Goal: Task Accomplishment & Management: Manage account settings

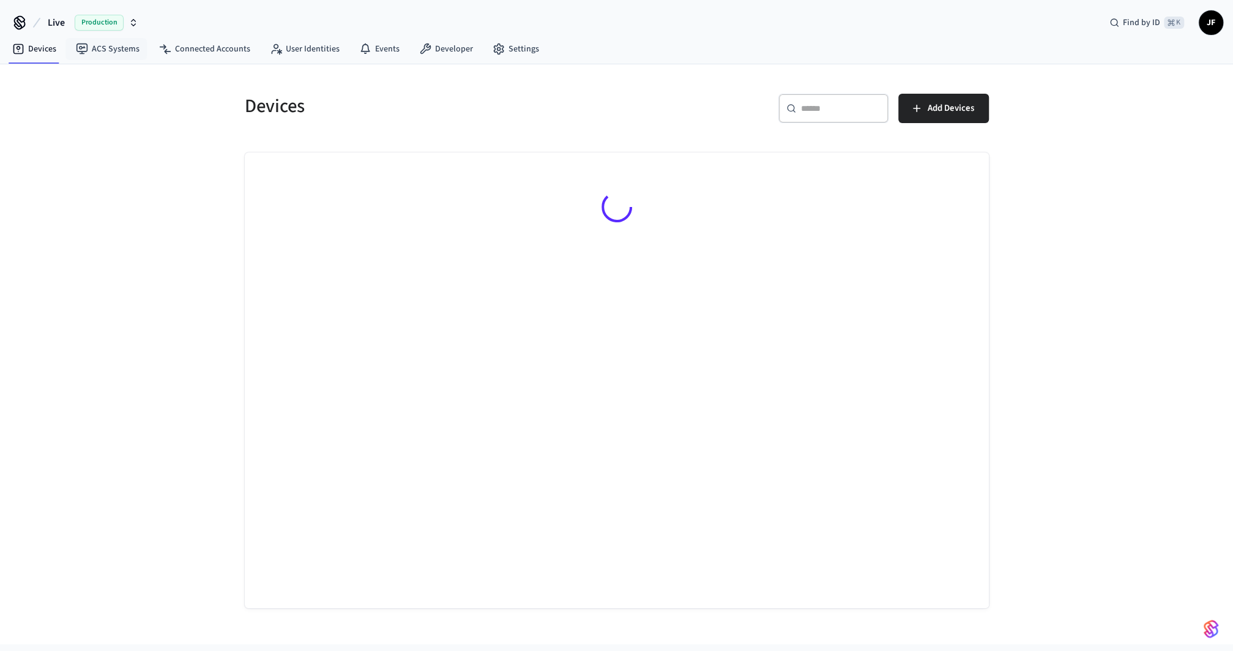
click at [57, 25] on span "Live" at bounding box center [56, 22] width 17 height 15
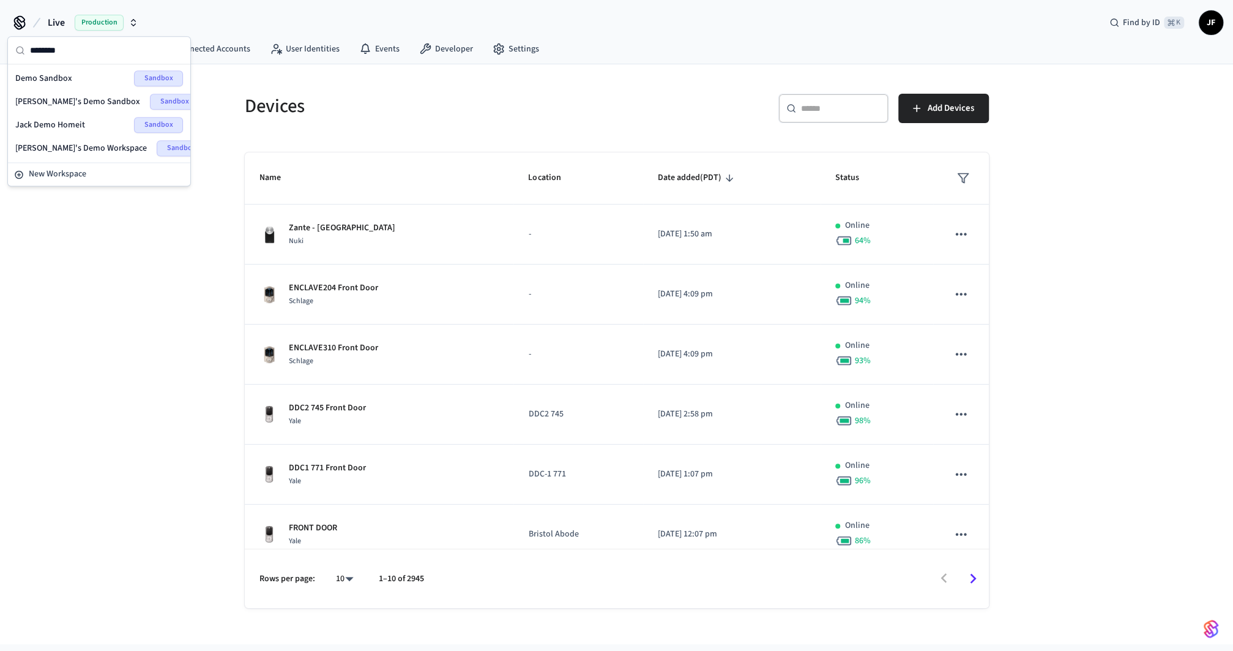
type input "********"
click at [54, 73] on span "Demo Sandbox" at bounding box center [43, 78] width 57 height 12
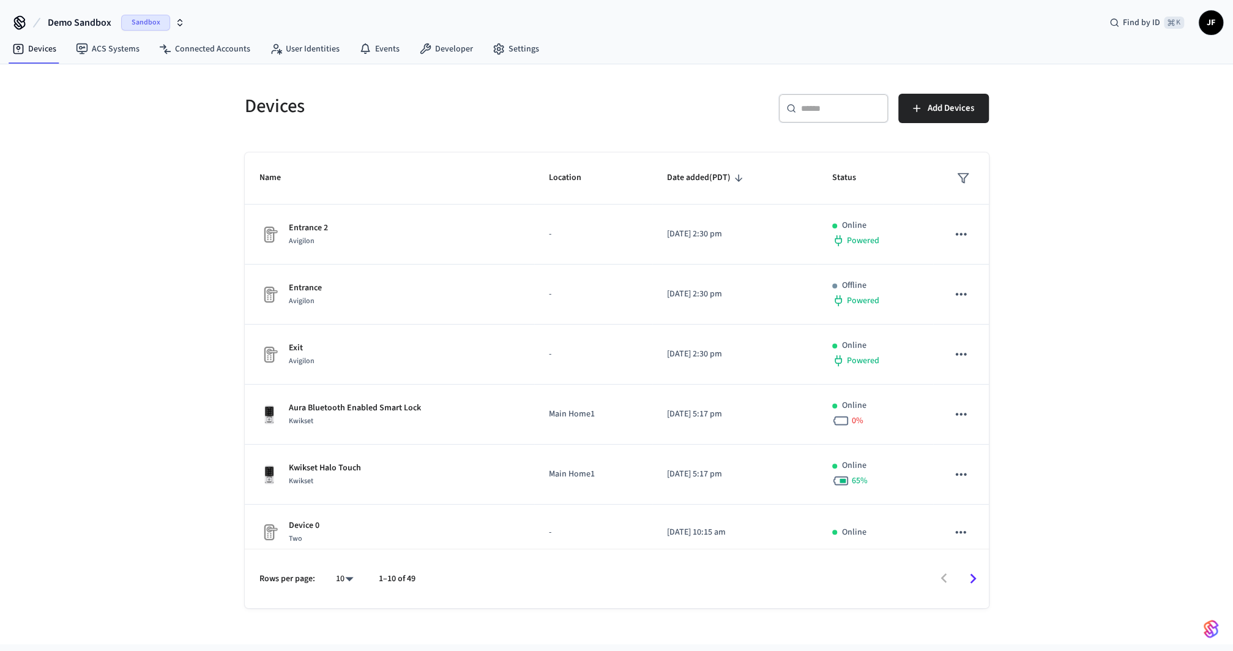
click at [462, 112] on h5 "Devices" at bounding box center [427, 106] width 365 height 25
click at [441, 116] on h5 "Devices" at bounding box center [427, 106] width 365 height 25
click at [1079, 117] on div "Devices ​ ​ Add Devices Name Location Date added (PDT) Status Entrance 2 Avigil…" at bounding box center [616, 354] width 1233 height 580
click at [961, 119] on button "Add Devices" at bounding box center [943, 108] width 91 height 29
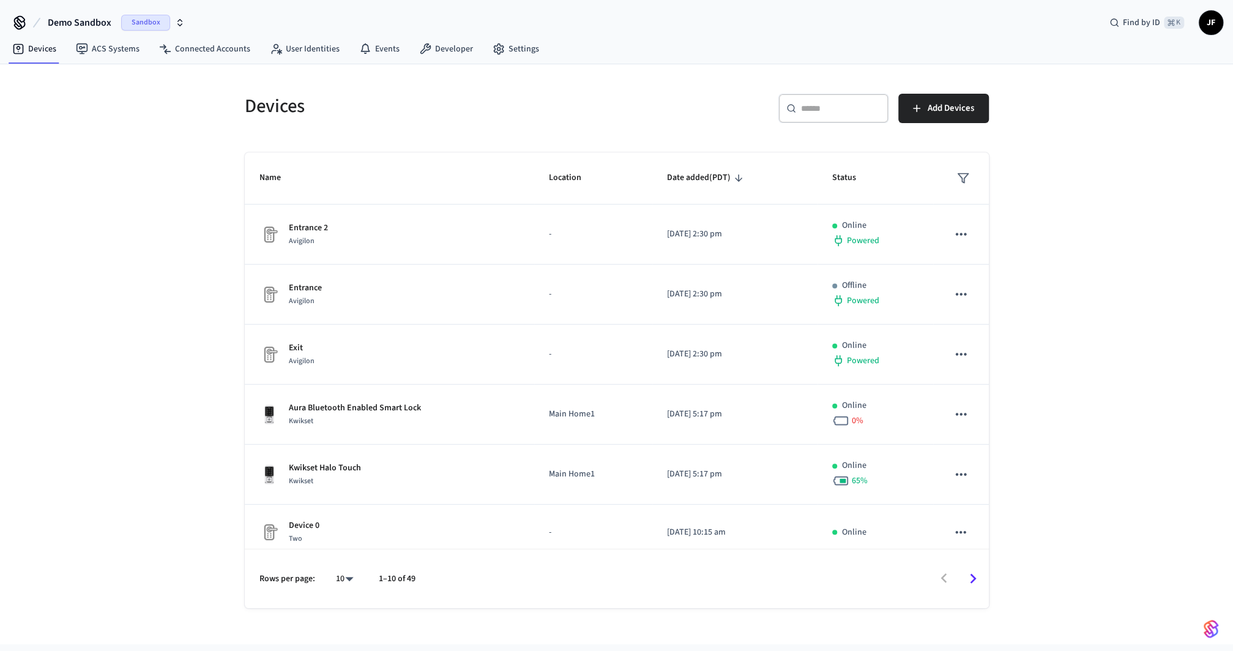
click at [672, 94] on div "​ ​ Add Devices" at bounding box center [806, 113] width 365 height 39
click at [948, 110] on span "Add Devices" at bounding box center [951, 108] width 47 height 16
click at [673, 89] on div "​ ​ Add Devices" at bounding box center [799, 106] width 379 height 54
click at [70, 23] on span "Demo Sandbox" at bounding box center [80, 22] width 64 height 15
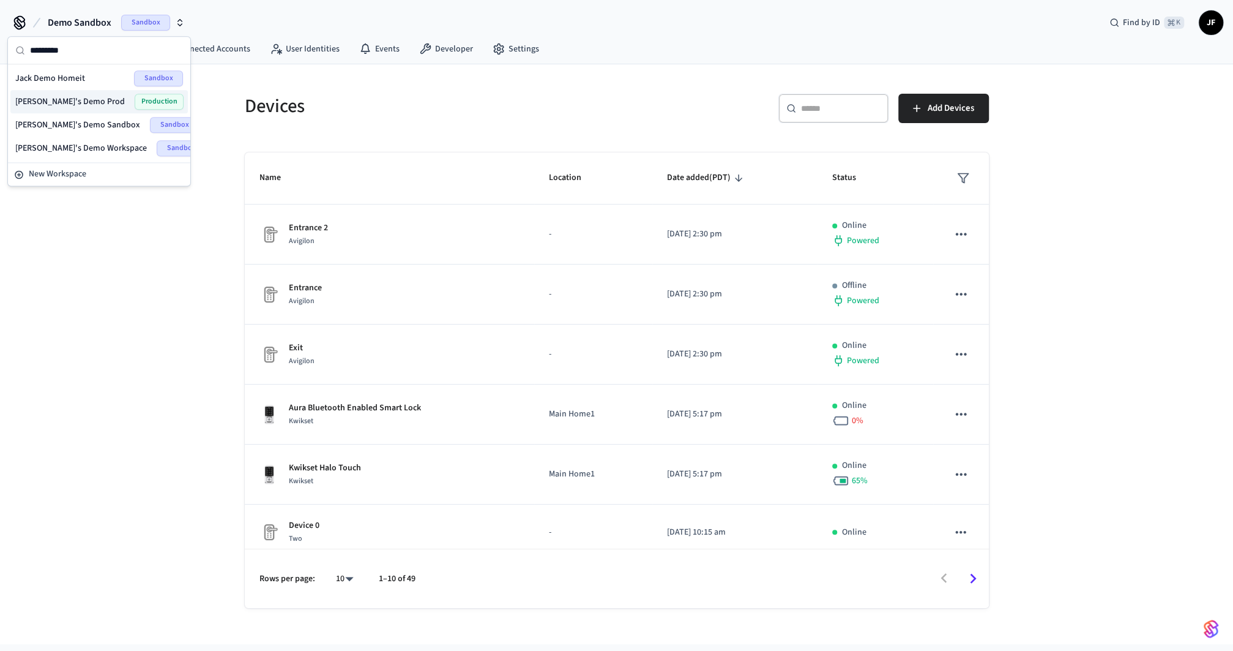
type input "*********"
click at [72, 96] on span "[PERSON_NAME]'s Demo Prod" at bounding box center [70, 101] width 110 height 12
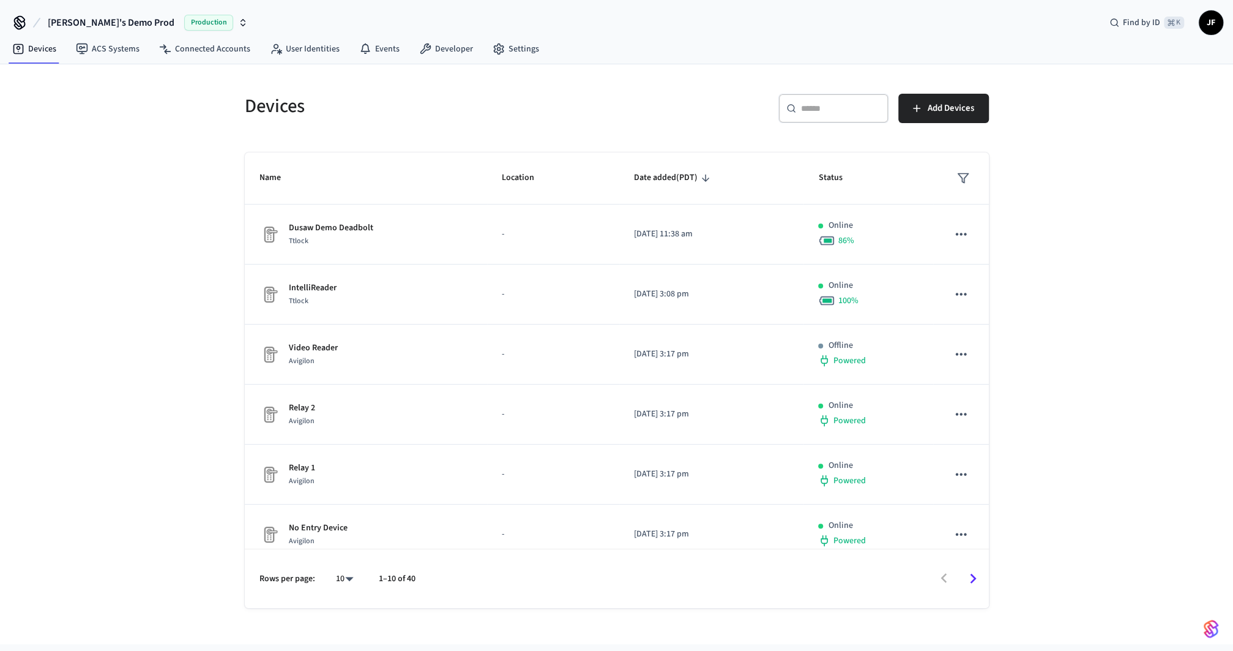
click at [419, 125] on div "Devices" at bounding box center [419, 106] width 379 height 54
click at [512, 123] on div "Devices" at bounding box center [419, 106] width 379 height 54
click at [924, 109] on button "Add Devices" at bounding box center [943, 108] width 91 height 29
click at [83, 121] on div "Devices ​ ​ Add Devices Name Location Date added (PDT) Status Dusaw Demo Deadbo…" at bounding box center [616, 354] width 1233 height 580
click at [83, 5] on div "[PERSON_NAME]'s Demo Prod Production Find by ID ⌘ K JF" at bounding box center [616, 17] width 1233 height 35
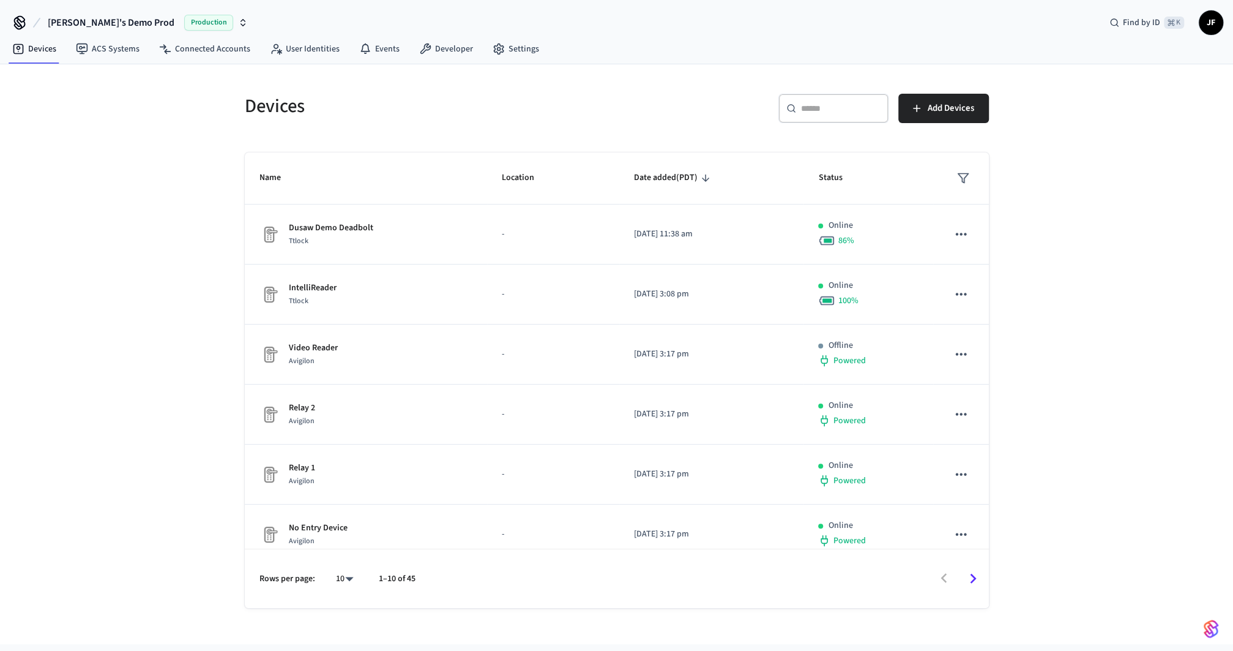
click at [81, 24] on span "[PERSON_NAME]'s Demo Prod" at bounding box center [111, 22] width 127 height 15
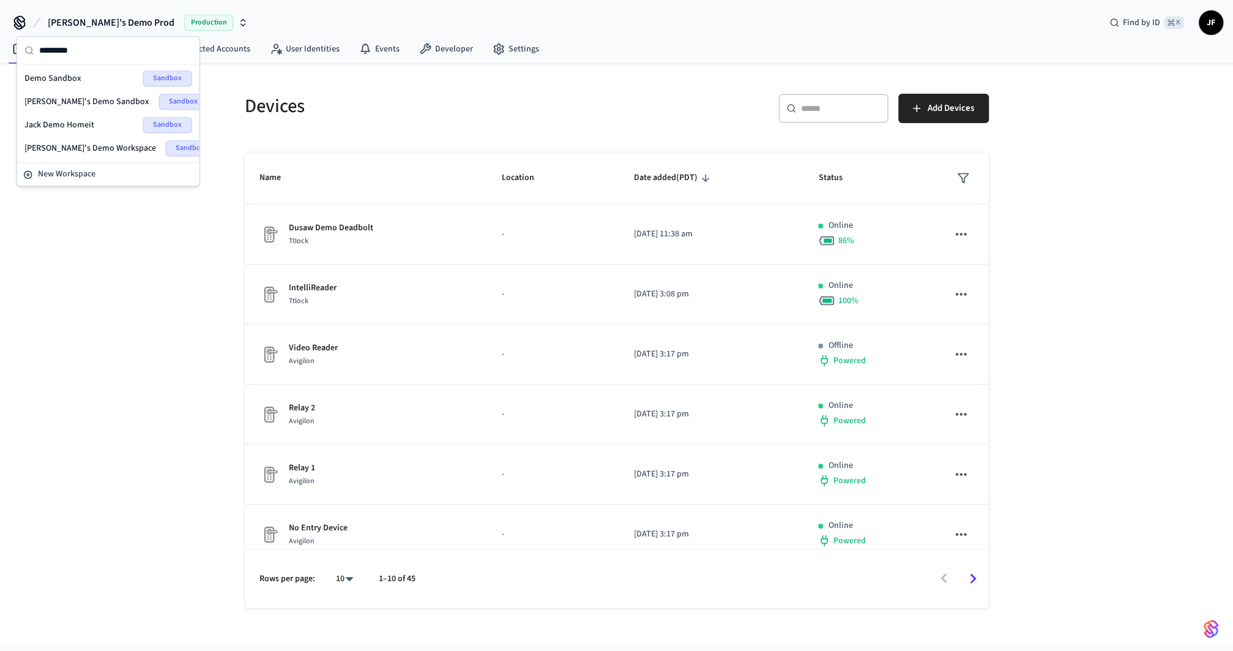
type input "*********"
click at [69, 78] on span "Demo Sandbox" at bounding box center [52, 78] width 57 height 12
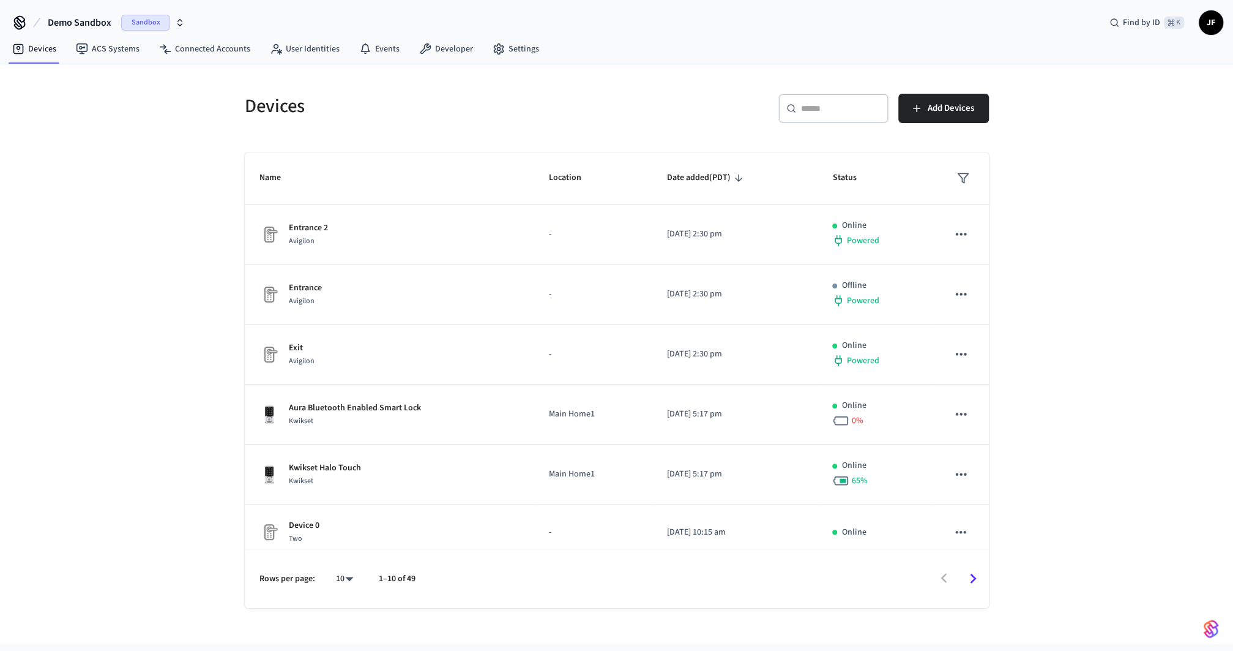
click at [425, 80] on div "Devices" at bounding box center [419, 106] width 379 height 54
click at [930, 112] on span "Add Devices" at bounding box center [951, 108] width 47 height 16
click at [75, 24] on span "Demo Sandbox" at bounding box center [80, 22] width 64 height 15
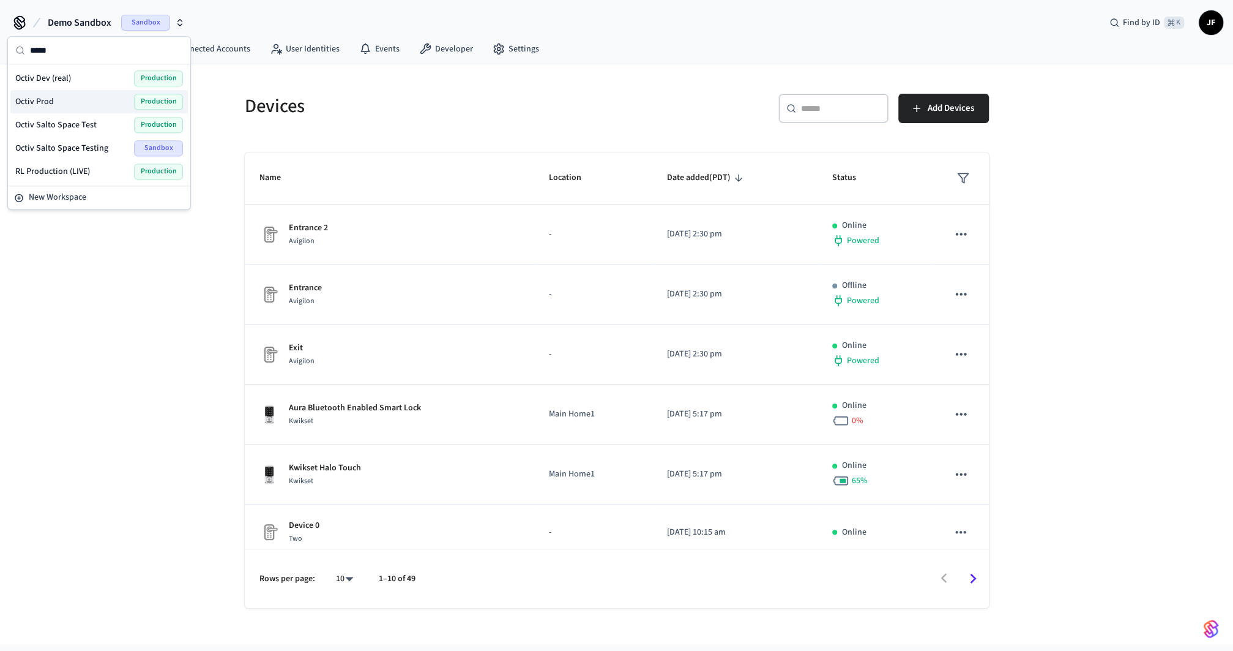
type input "*****"
click at [67, 99] on div "Octiv Prod Production" at bounding box center [99, 102] width 168 height 16
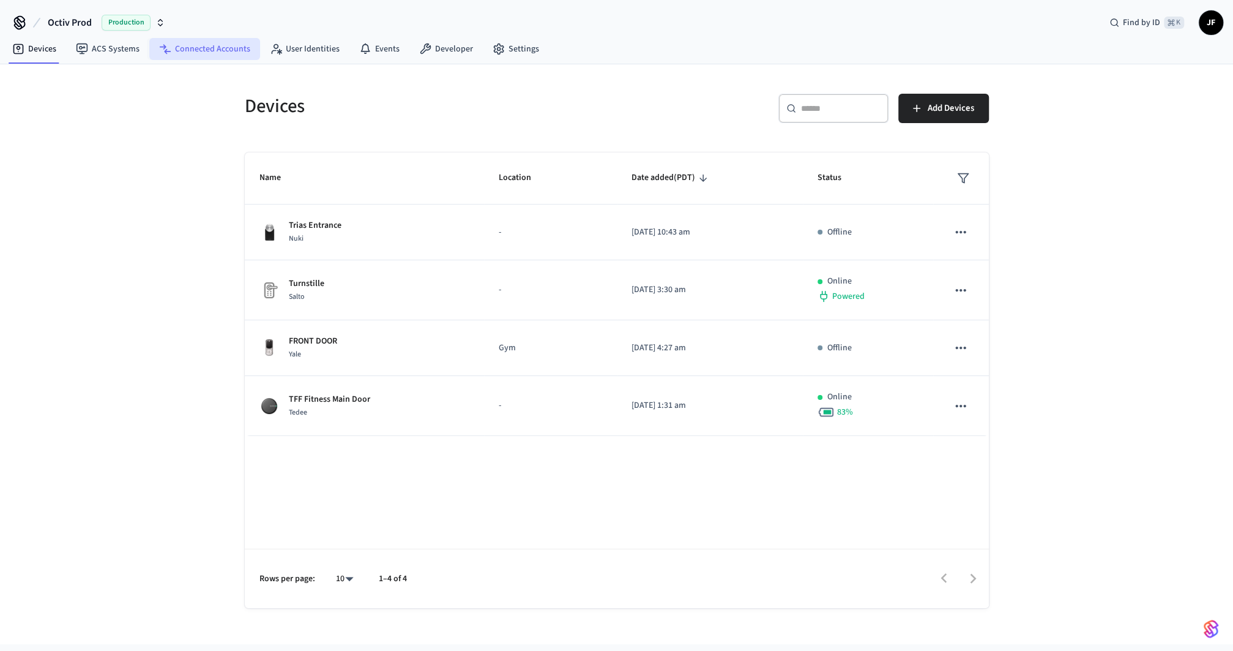
click at [179, 48] on link "Connected Accounts" at bounding box center [204, 49] width 111 height 22
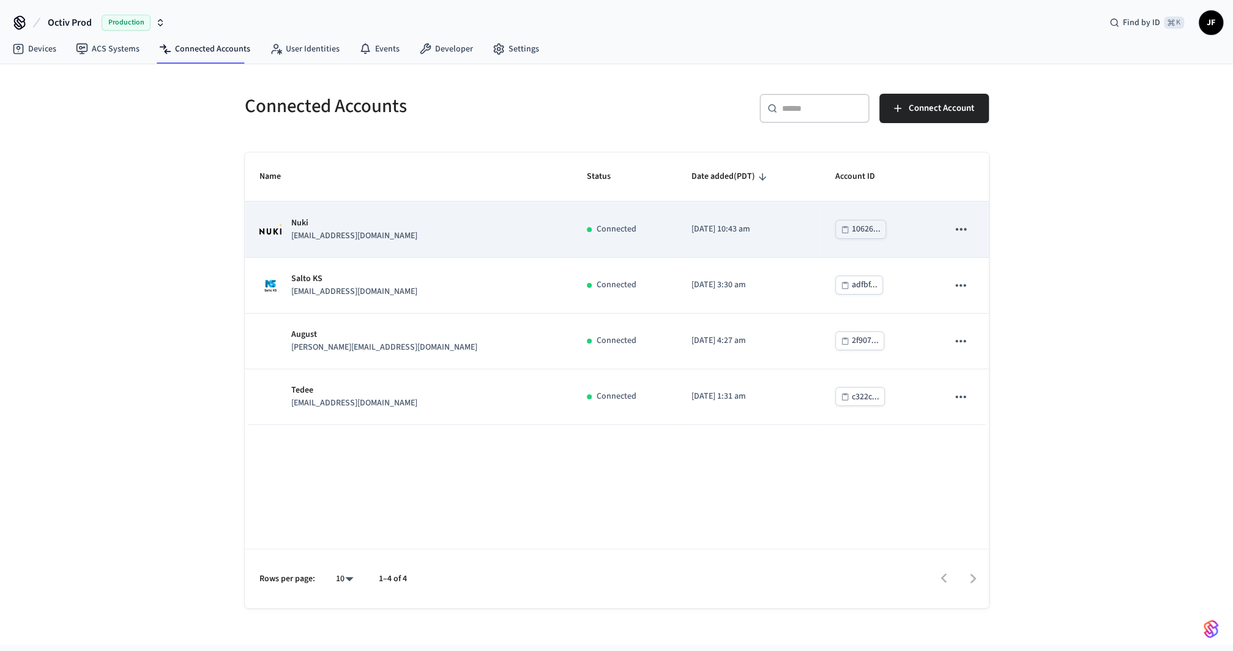
click at [348, 225] on p "Nuki" at bounding box center [354, 223] width 126 height 13
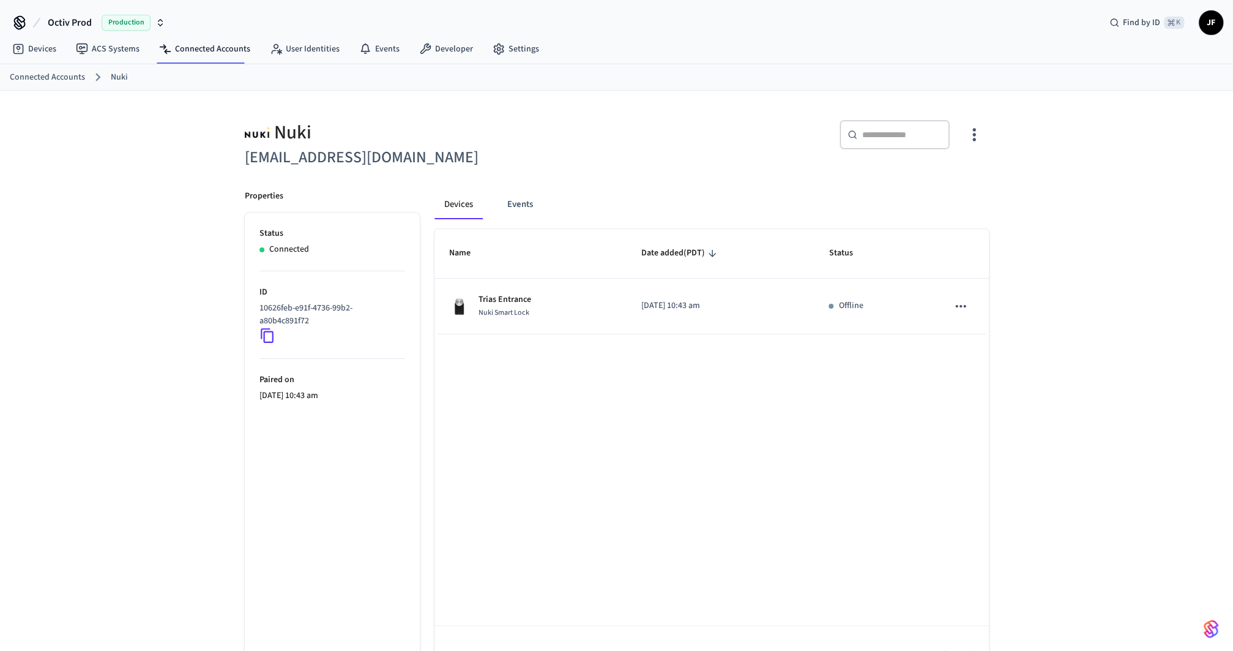
click at [561, 132] on div "Nuki" at bounding box center [427, 132] width 365 height 25
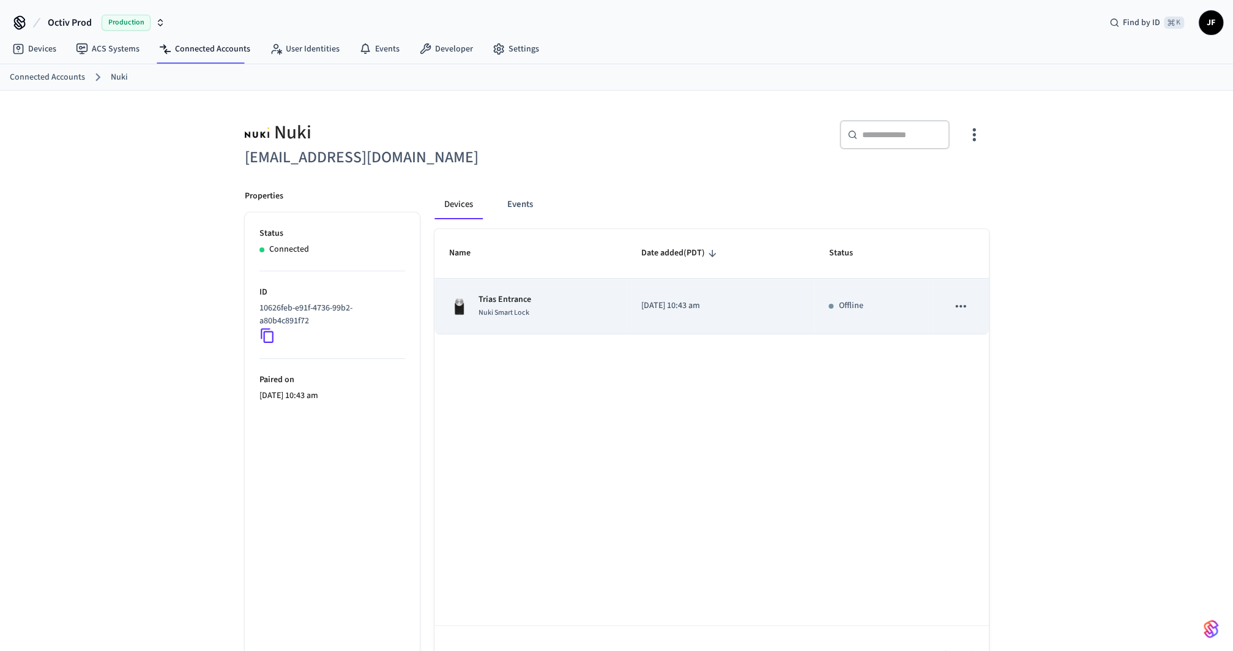
click at [538, 305] on div "Trias Entrance Nuki Smart Lock" at bounding box center [530, 306] width 163 height 26
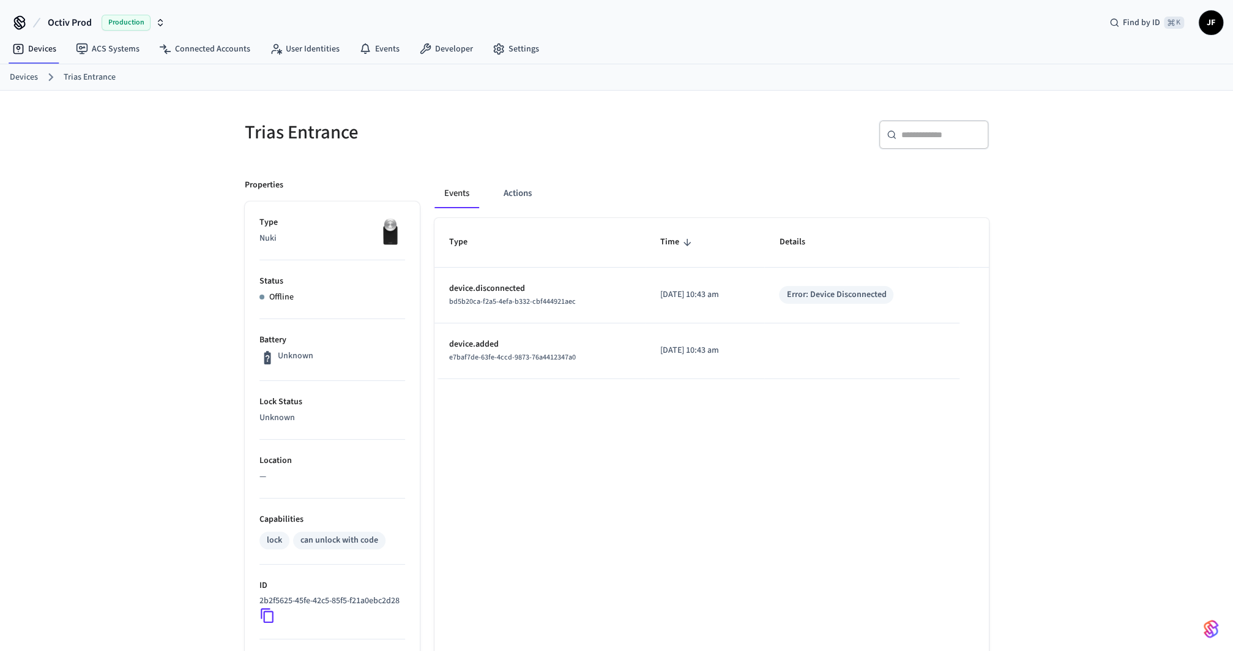
click at [536, 139] on h5 "Trias Entrance" at bounding box center [427, 132] width 365 height 25
click at [658, 132] on div "​ ​" at bounding box center [806, 139] width 365 height 39
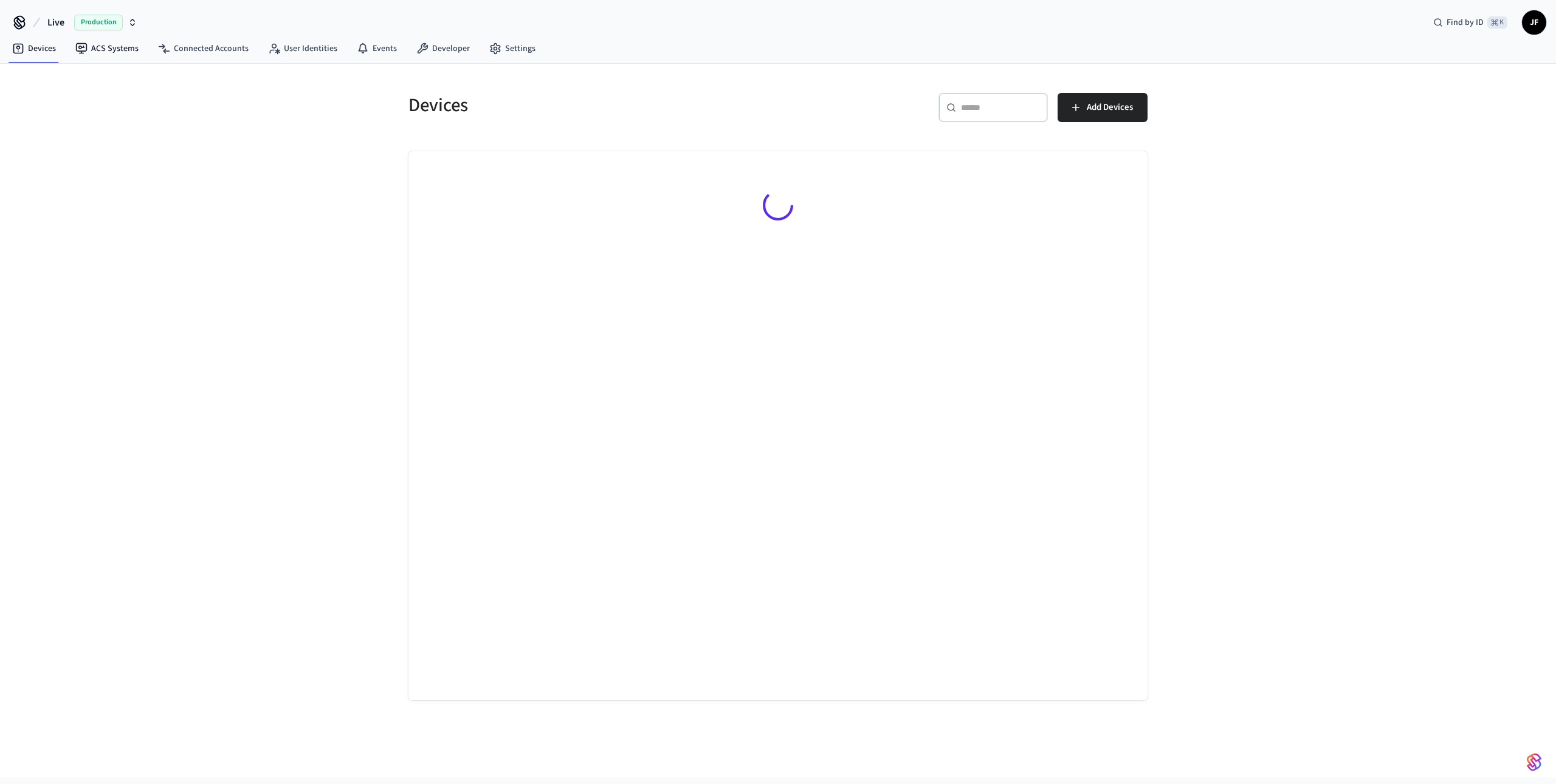
click at [61, 24] on span "Live" at bounding box center [56, 22] width 17 height 15
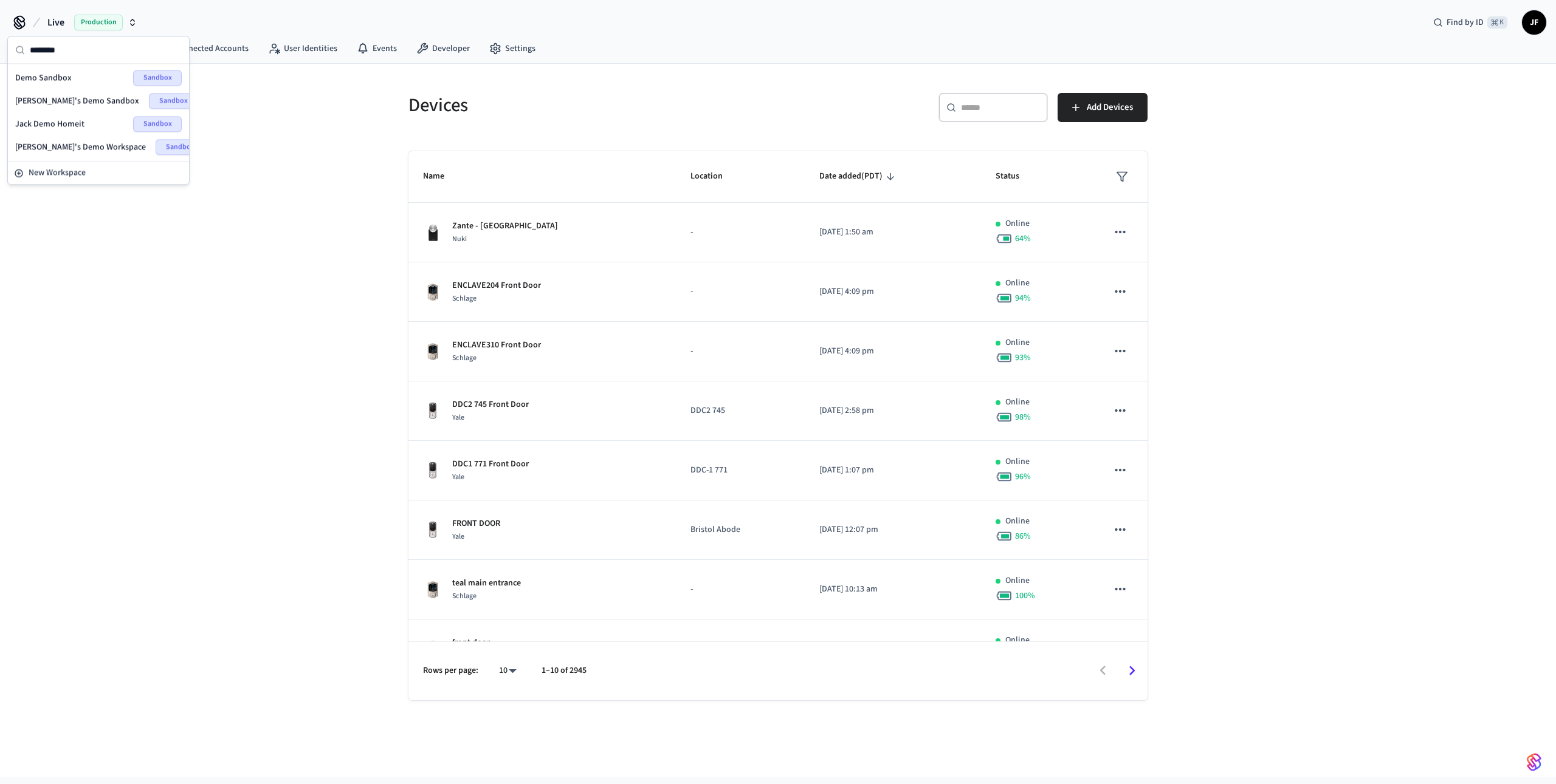
type input "********"
click at [46, 74] on span "Demo Sandbox" at bounding box center [43, 77] width 57 height 12
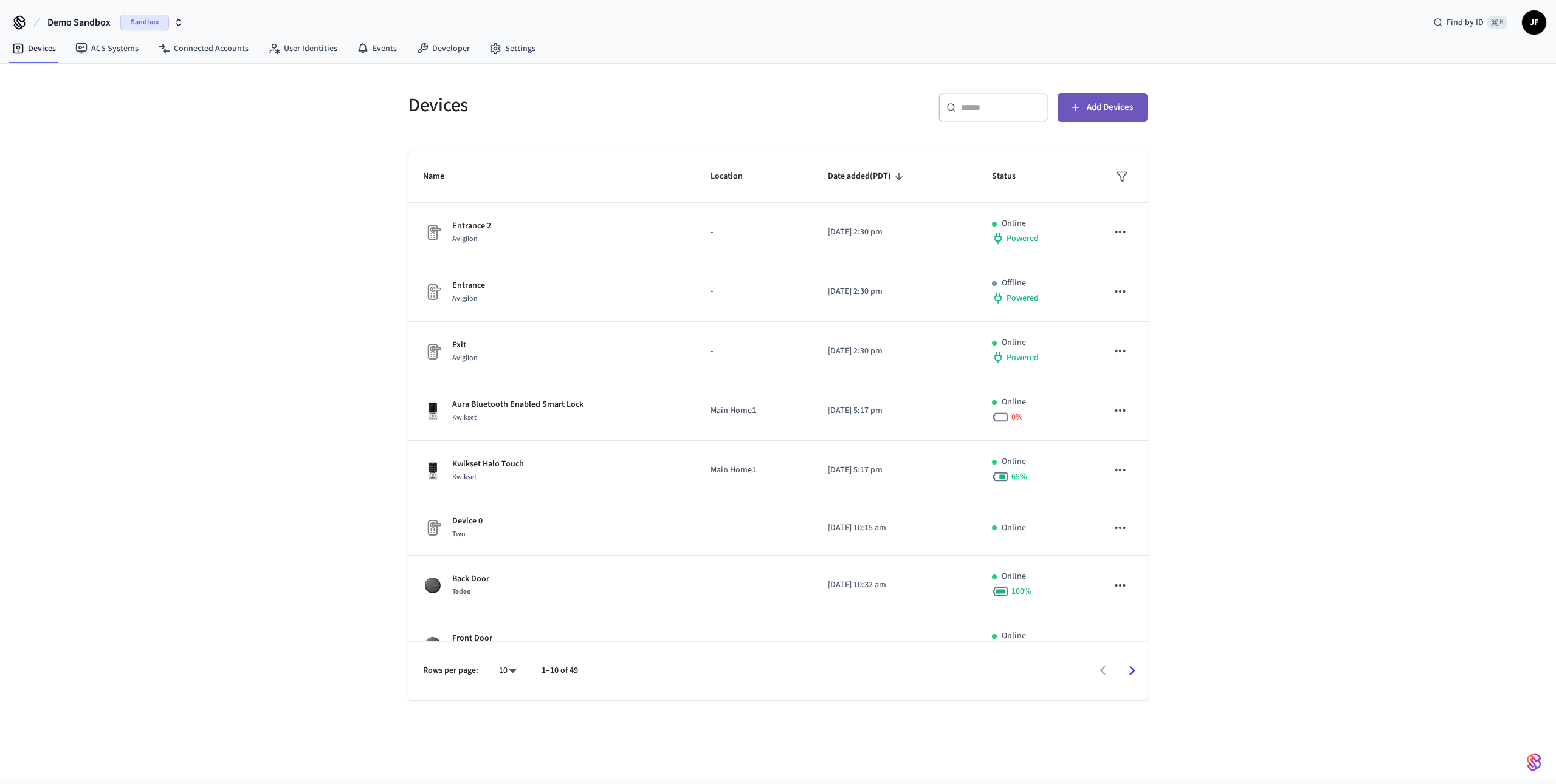
click at [1123, 102] on span "Add Devices" at bounding box center [1109, 107] width 47 height 16
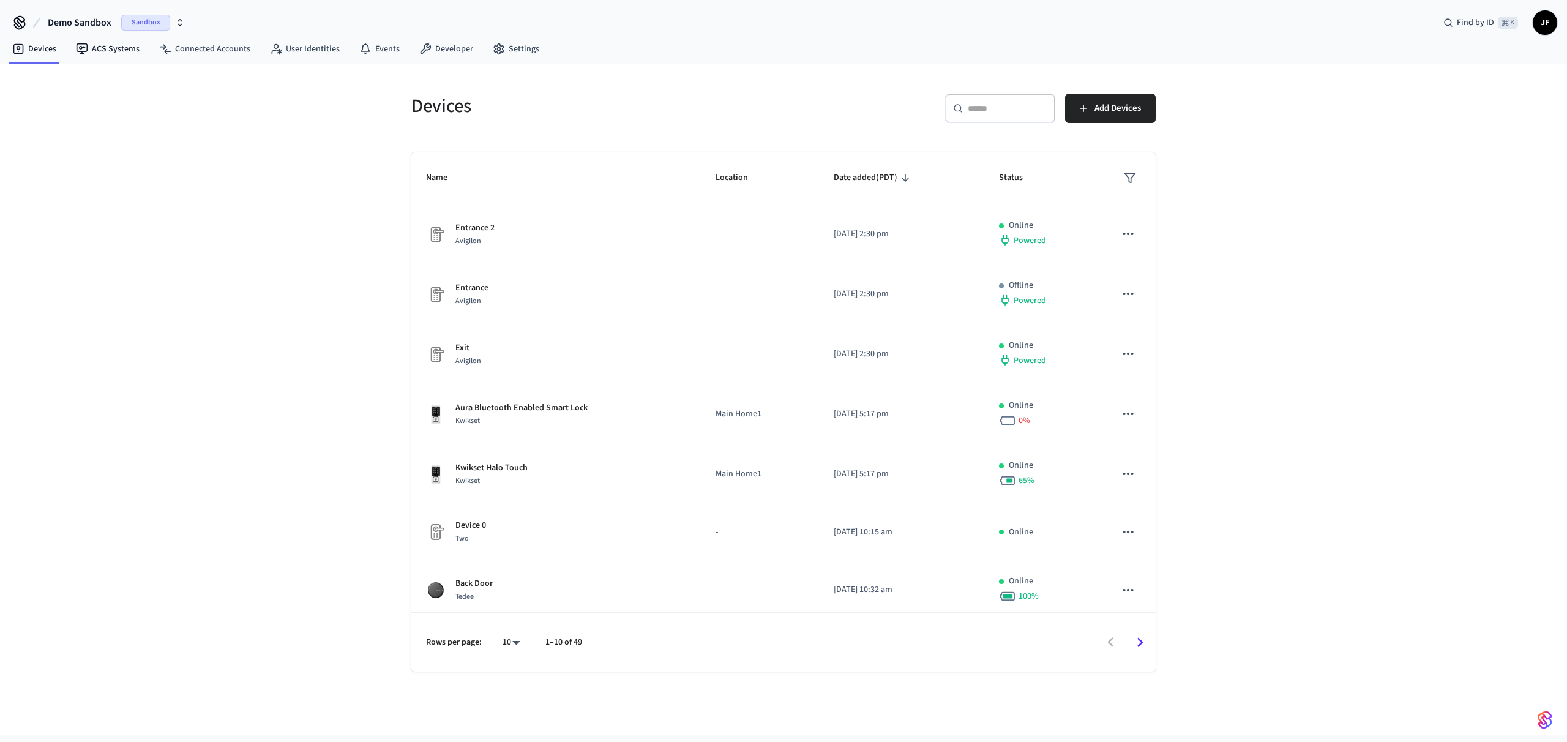
click at [93, 28] on span "Demo Sandbox" at bounding box center [80, 22] width 64 height 15
type input "*******"
click at [48, 84] on div "[PERSON_NAME]'s Demo Prod Production" at bounding box center [99, 78] width 168 height 16
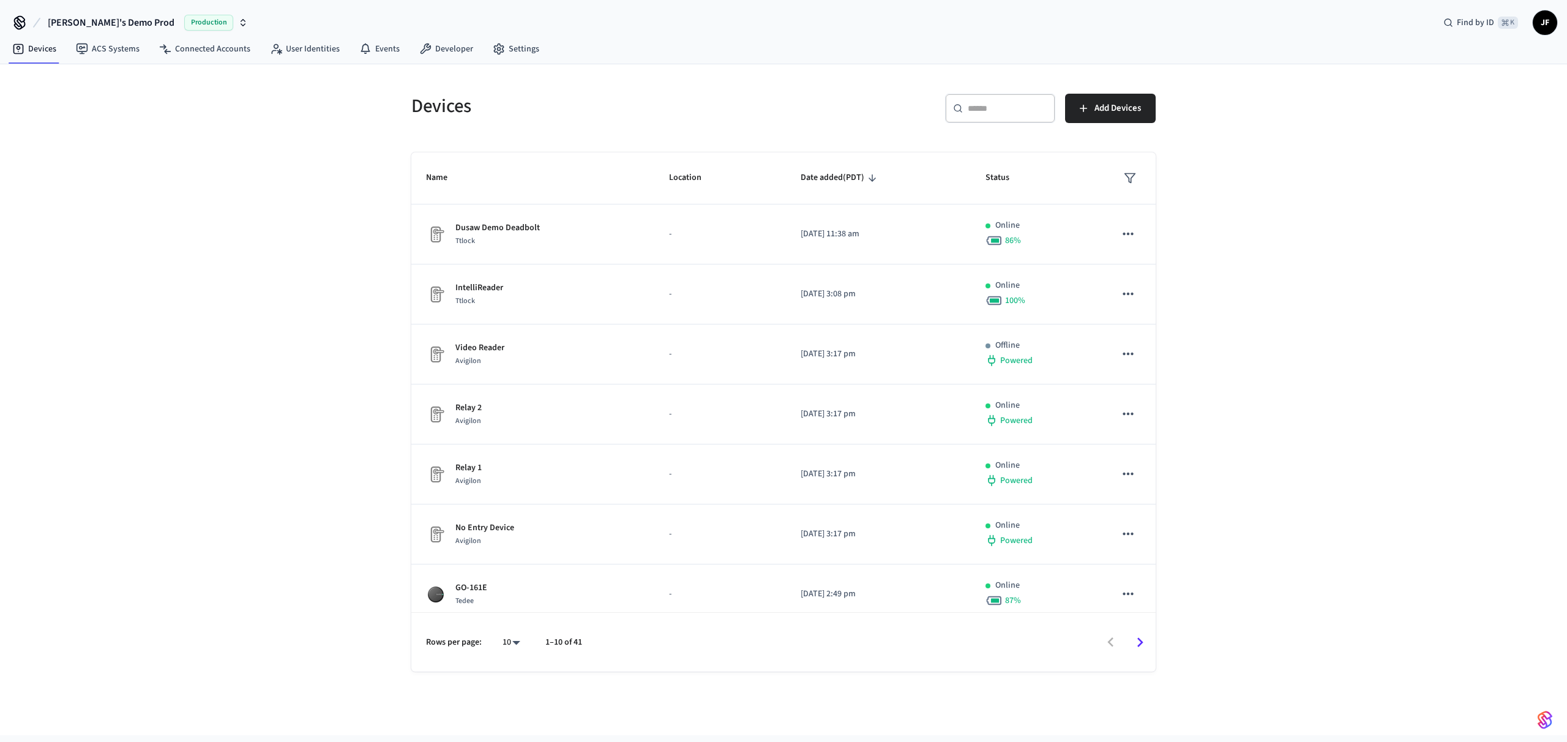
click at [847, 109] on div "​ ​ Add Devices" at bounding box center [973, 113] width 365 height 39
click at [1117, 99] on button "Add Devices" at bounding box center [1110, 108] width 91 height 29
